Goal: Task Accomplishment & Management: Use online tool/utility

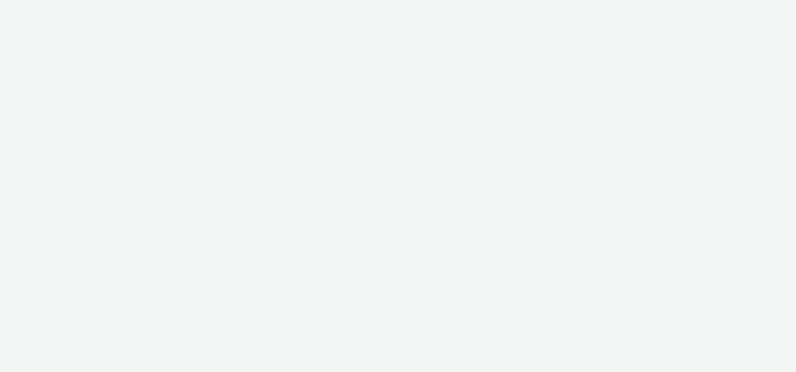
select select "ac009755-aa48-4799-8050-7a339a378eb8"
select select "974f22a8-96bf-4ab0-903c-b2da3aad1b4f"
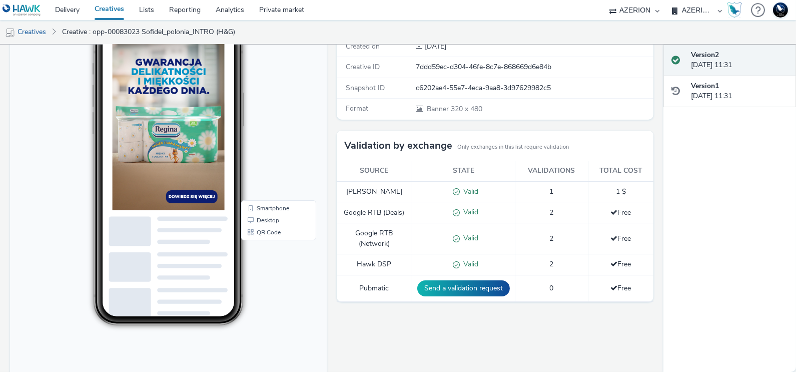
scroll to position [148, 0]
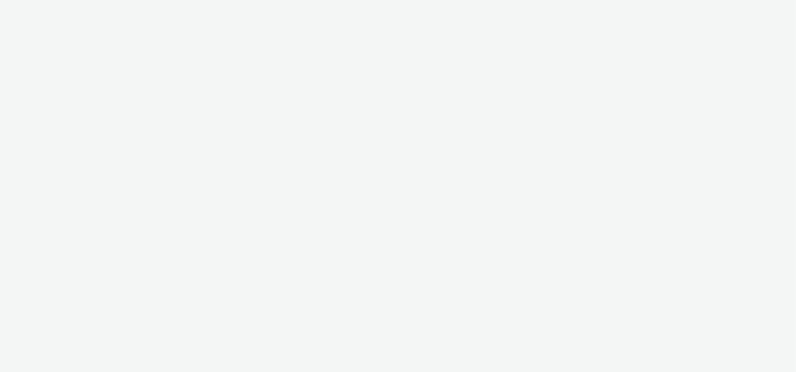
select select "ac009755-aa48-4799-8050-7a339a378eb8"
select select "974f22a8-96bf-4ab0-903c-b2da3aad1b4f"
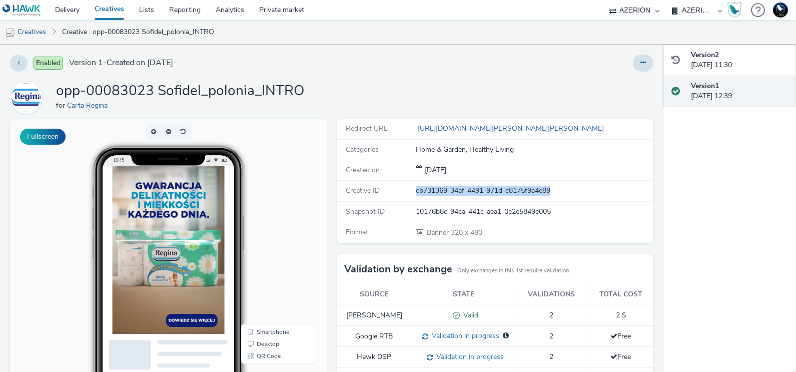
drag, startPoint x: 404, startPoint y: 188, endPoint x: 562, endPoint y: 190, distance: 158.6
click at [562, 190] on div "Creative ID cb731369-34af-4491-971d-c8175f9a4e89" at bounding box center [495, 191] width 317 height 21
copy div "cb731369-34af-4491-971d-c8175f9a4e89"
click at [423, 213] on div "10176b8c-94ca-441c-aea1-0e2e5849e005" at bounding box center [534, 212] width 237 height 10
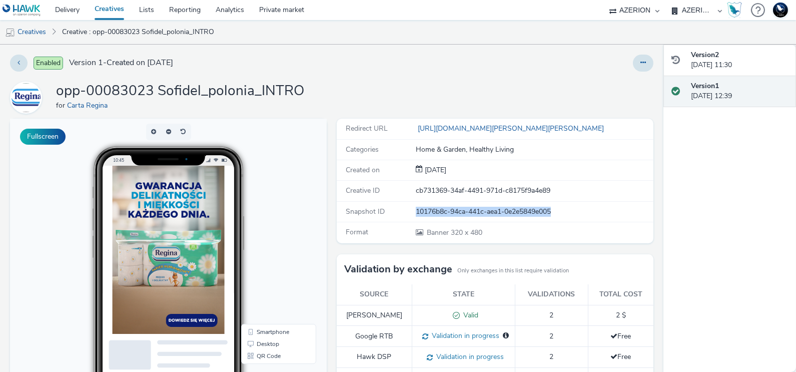
click at [423, 213] on div "10176b8c-94ca-441c-aea1-0e2e5849e005" at bounding box center [534, 212] width 237 height 10
copy div "10176b8c-94ca-441c-aea1-0e2e5849e005"
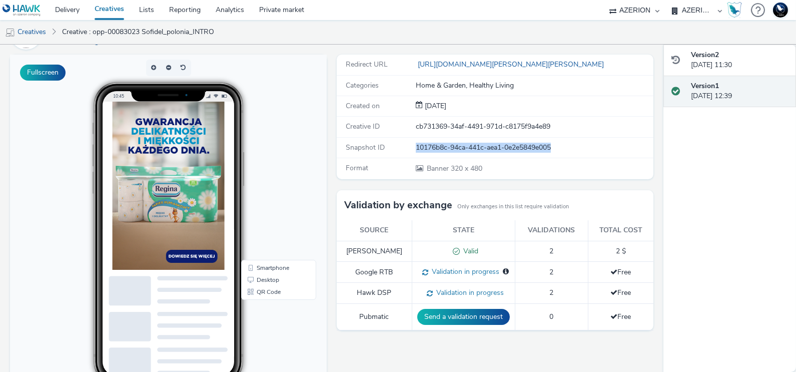
scroll to position [71, 0]
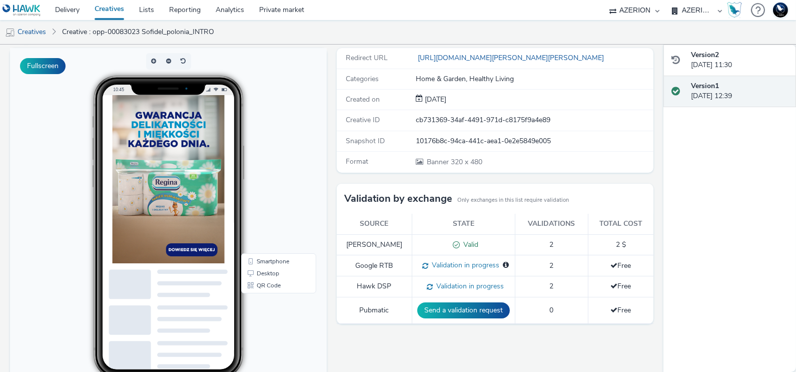
click at [471, 125] on div "Creative ID cb731369-34af-4491-971d-c8175f9a4e89" at bounding box center [495, 120] width 317 height 21
click at [461, 116] on div "cb731369-34af-4491-971d-c8175f9a4e89" at bounding box center [534, 120] width 237 height 10
copy div "cb731369-34af-4491-971d-c8175f9a4e89"
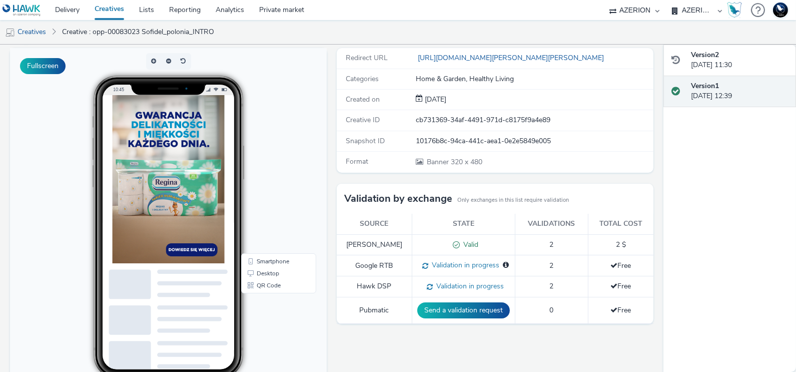
click at [465, 141] on div "10176b8c-94ca-441c-aea1-0e2e5849e005" at bounding box center [534, 141] width 237 height 10
copy div "10176b8c-94ca-441c-aea1-0e2e5849e005"
click at [700, 60] on div "Version 2 17 September 2025, 11:30" at bounding box center [739, 60] width 97 height 21
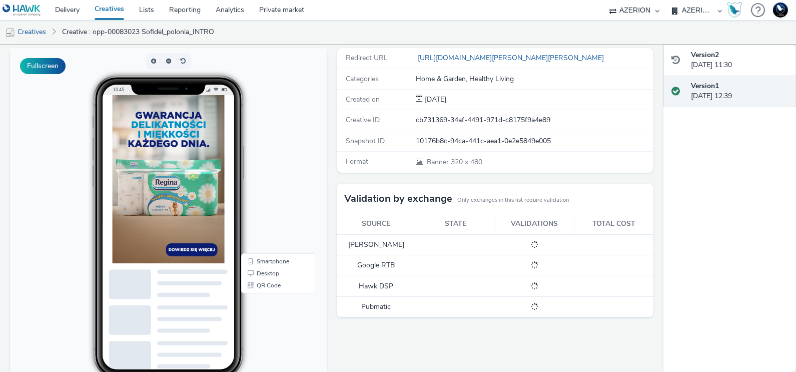
scroll to position [80, 0]
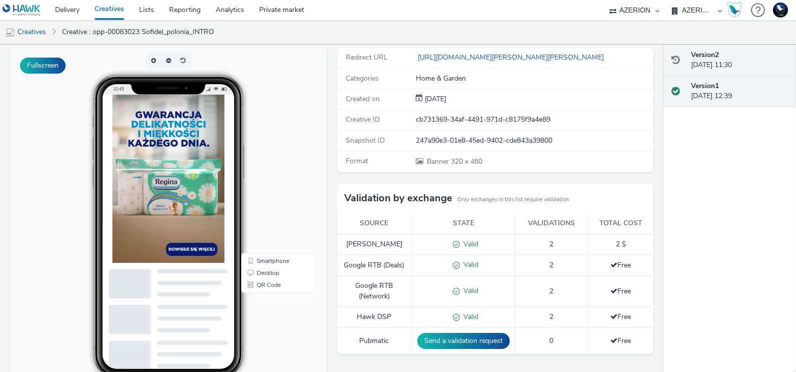
click at [710, 95] on div "Version 1 15 September 2025, 12:39" at bounding box center [739, 91] width 97 height 21
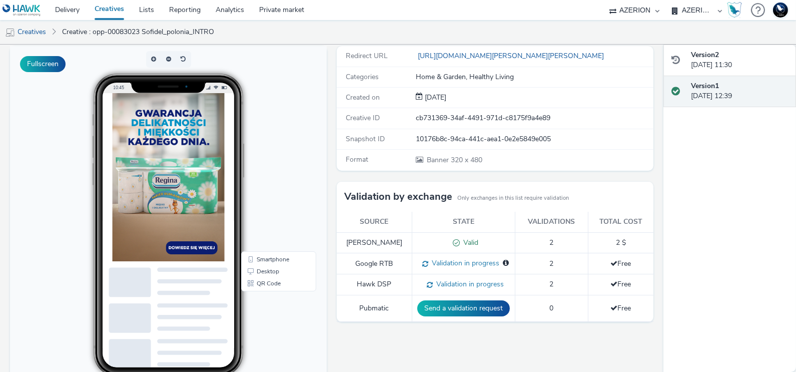
scroll to position [167, 0]
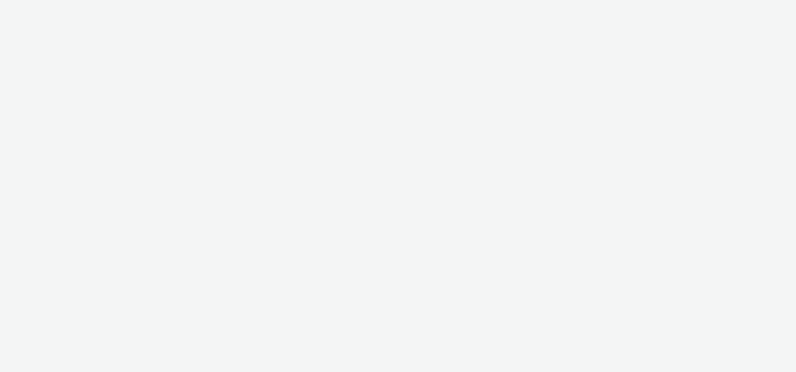
select select "ac009755-aa48-4799-8050-7a339a378eb8"
select select "974f22a8-96bf-4ab0-903c-b2da3aad1b4f"
select select "d07aba32-d775-4fed-a722-f10c6504dd64"
select select "f97d6638-e0a1-4f7a-bf46-55015878e29e"
select select "d07aba32-d775-4fed-a722-f10c6504dd64"
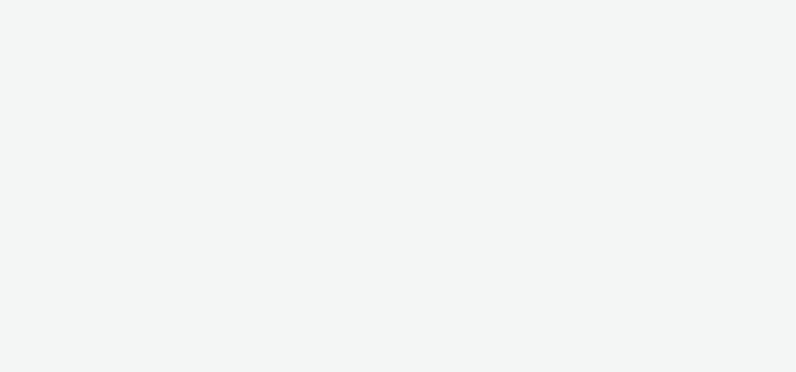
select select "f97d6638-e0a1-4f7a-bf46-55015878e29e"
